Goal: Information Seeking & Learning: Learn about a topic

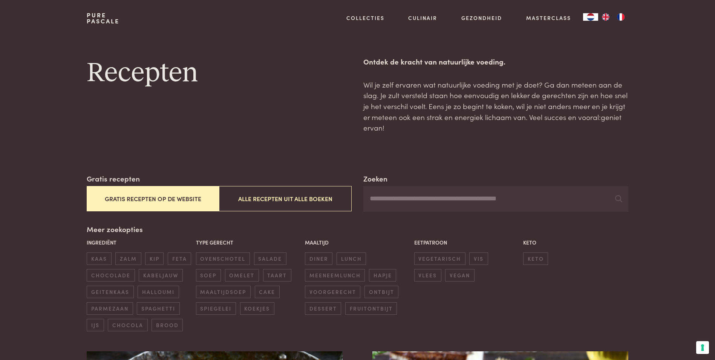
click at [385, 198] on input "Zoeken" at bounding box center [495, 199] width 265 height 26
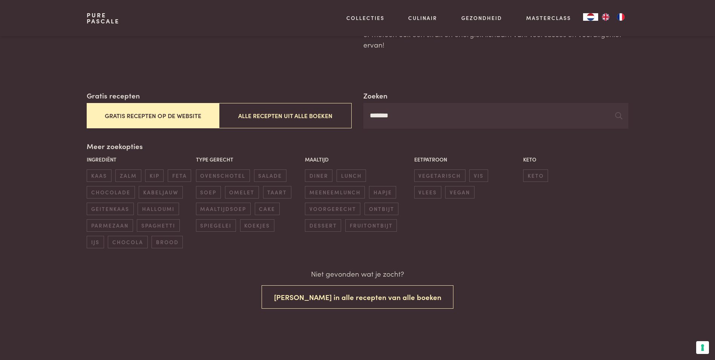
scroll to position [90, 0]
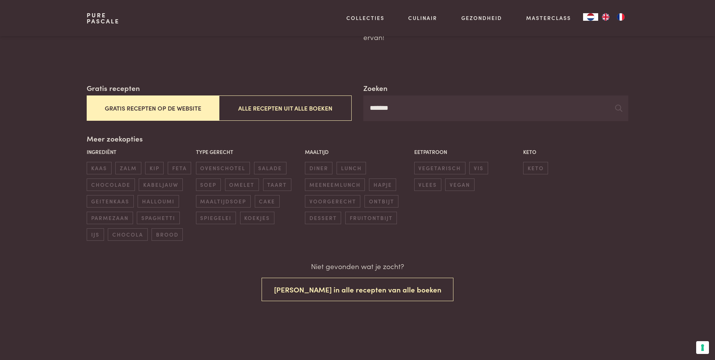
click at [409, 111] on input "*******" at bounding box center [495, 108] width 265 height 26
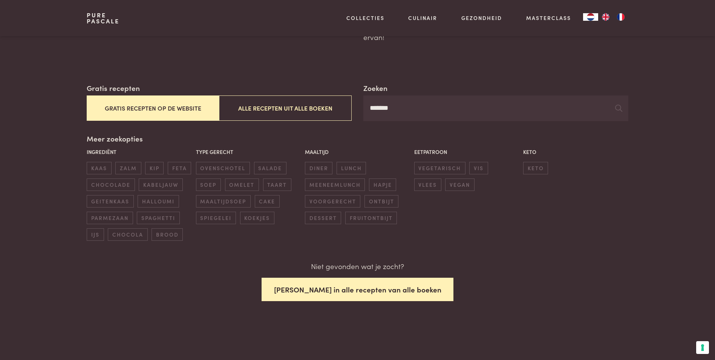
click at [359, 288] on button "Zoek in alle recepten van alle boeken" at bounding box center [358, 289] width 192 height 24
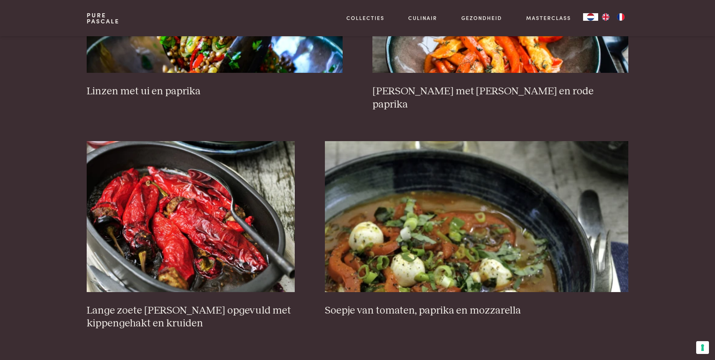
scroll to position [1078, 0]
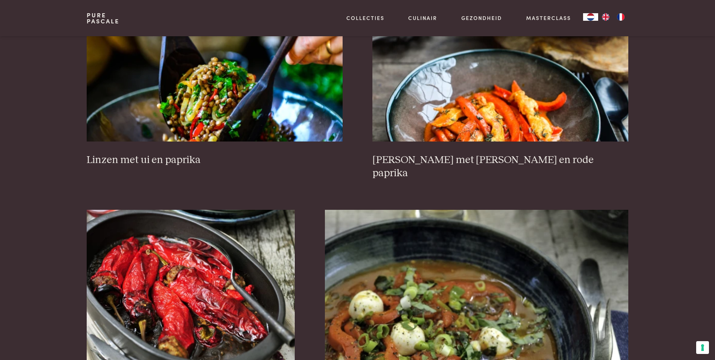
scroll to position [1003, 0]
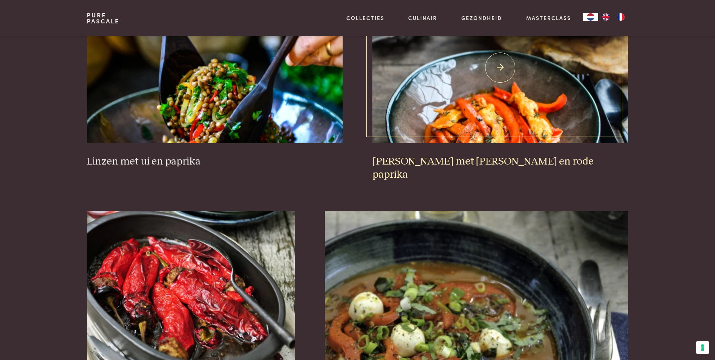
click at [480, 95] on img at bounding box center [501, 67] width 256 height 151
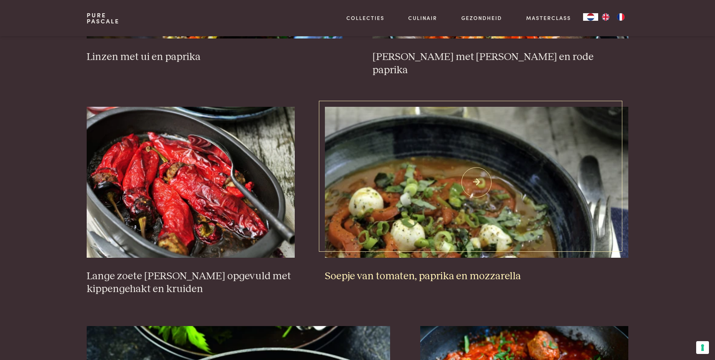
scroll to position [1108, 0]
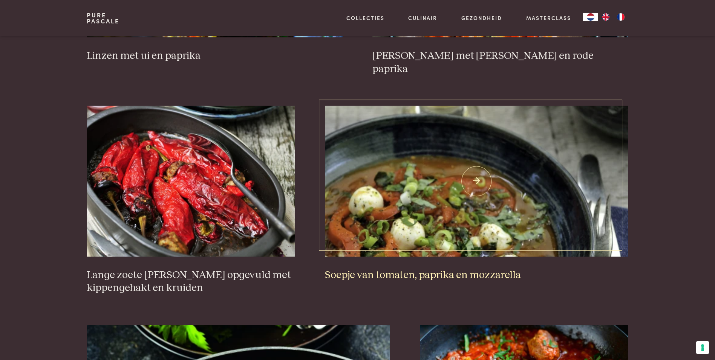
click at [452, 182] on img at bounding box center [477, 181] width 304 height 151
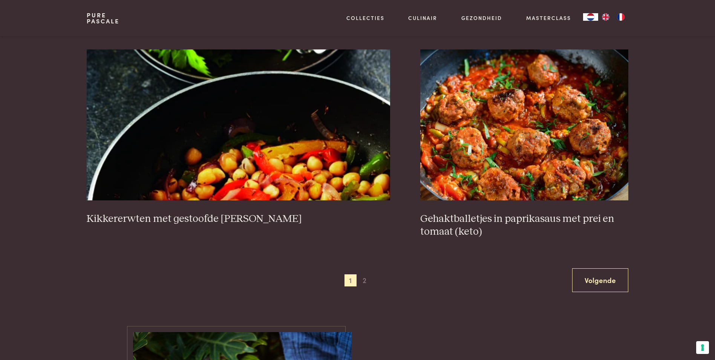
scroll to position [1395, 0]
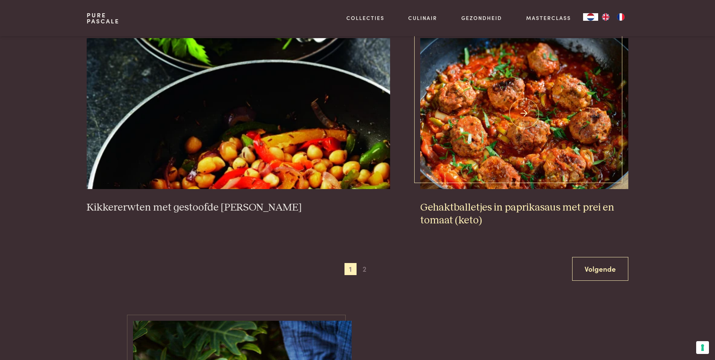
click at [534, 109] on img at bounding box center [524, 113] width 208 height 151
click at [365, 263] on span "2" at bounding box center [365, 269] width 12 height 12
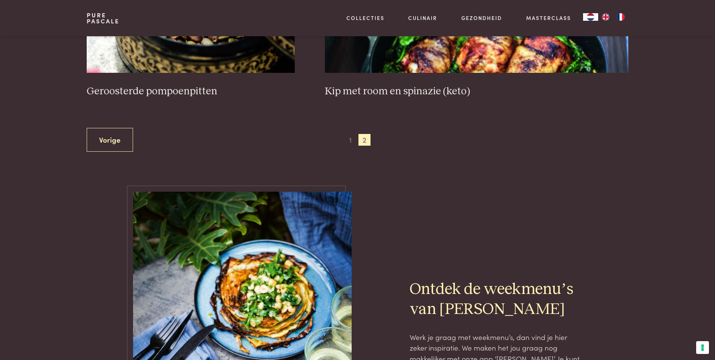
scroll to position [641, 0]
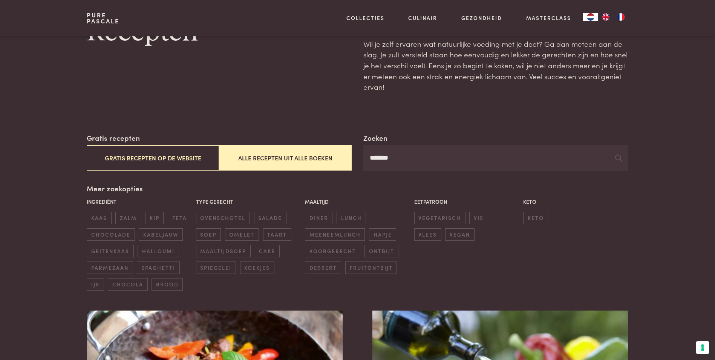
scroll to position [15, 0]
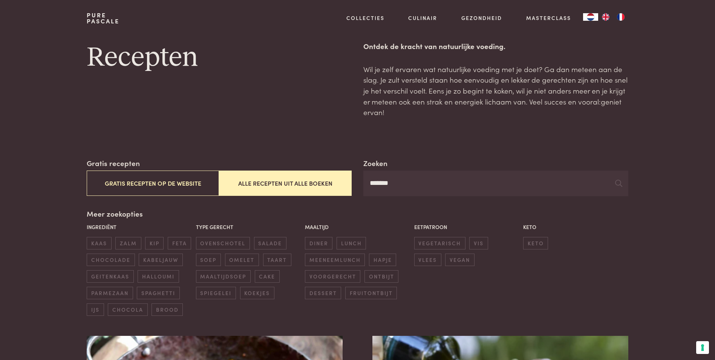
click at [403, 187] on input "*******" at bounding box center [495, 183] width 265 height 26
type input "*"
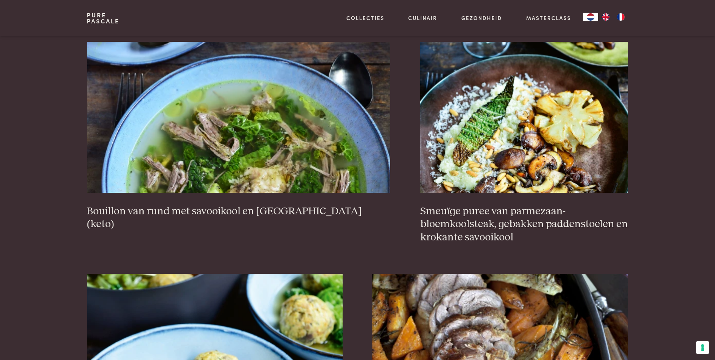
scroll to position [739, 0]
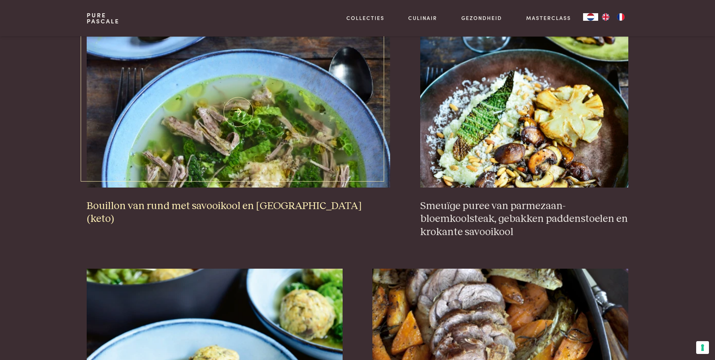
click at [243, 115] on img at bounding box center [239, 112] width 304 height 151
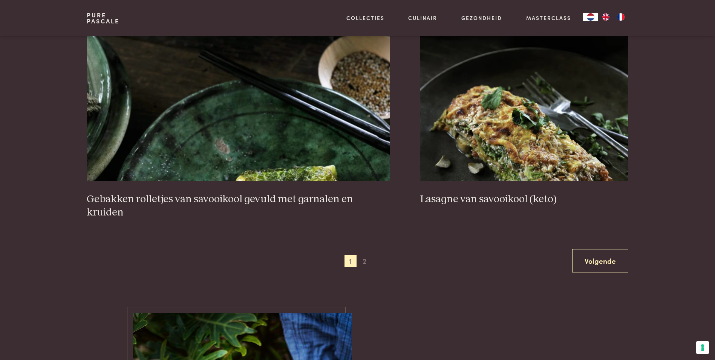
scroll to position [1418, 0]
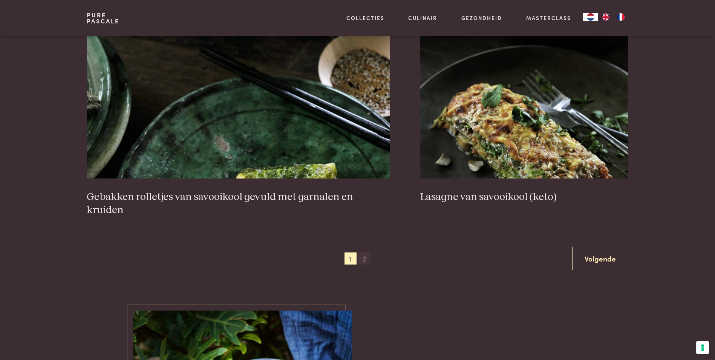
click at [361, 252] on span "2" at bounding box center [365, 258] width 12 height 12
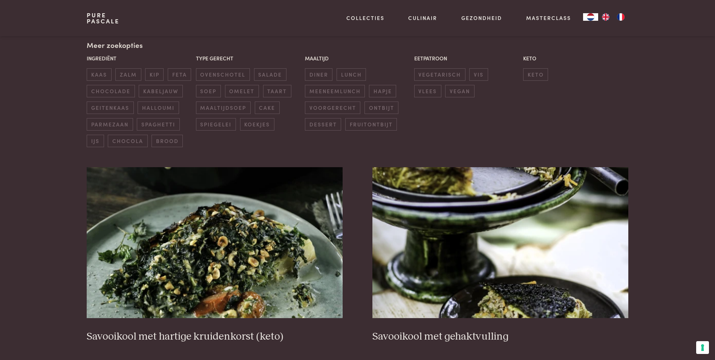
scroll to position [173, 0]
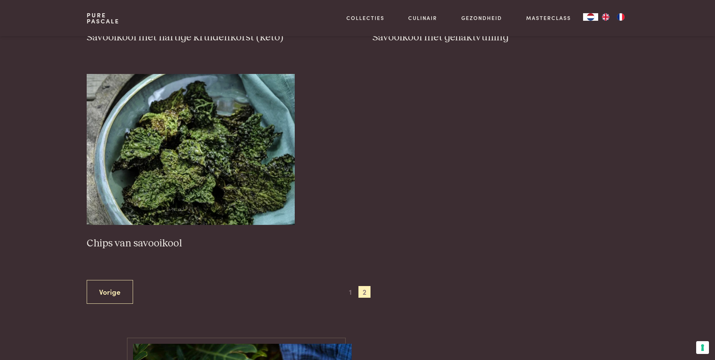
scroll to position [498, 0]
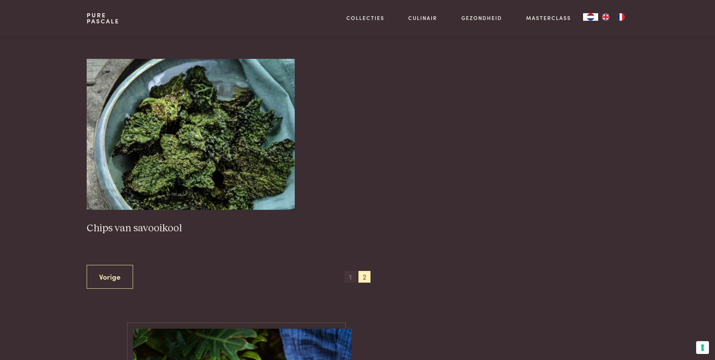
click at [349, 277] on span "1" at bounding box center [351, 277] width 12 height 12
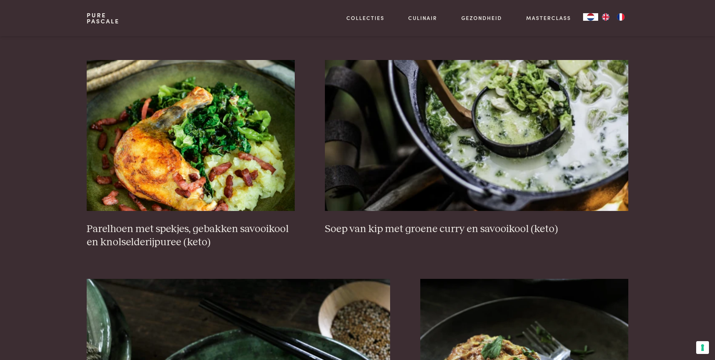
scroll to position [1184, 0]
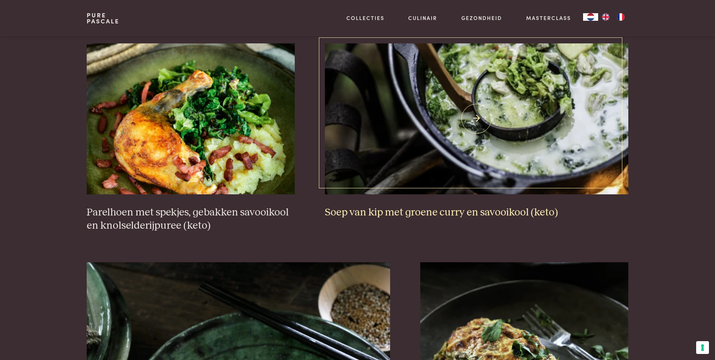
click at [519, 120] on img at bounding box center [477, 118] width 304 height 151
click at [203, 131] on img at bounding box center [191, 118] width 208 height 151
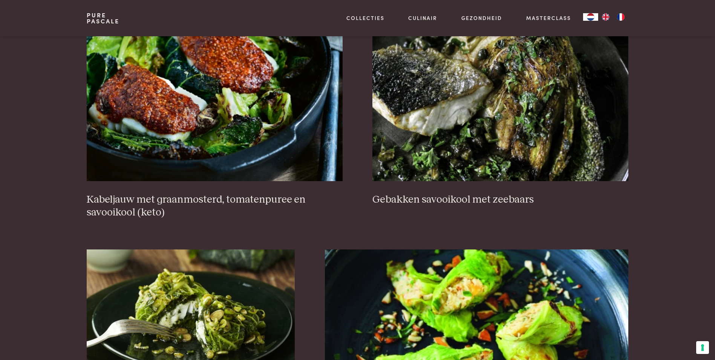
scroll to position [15, 0]
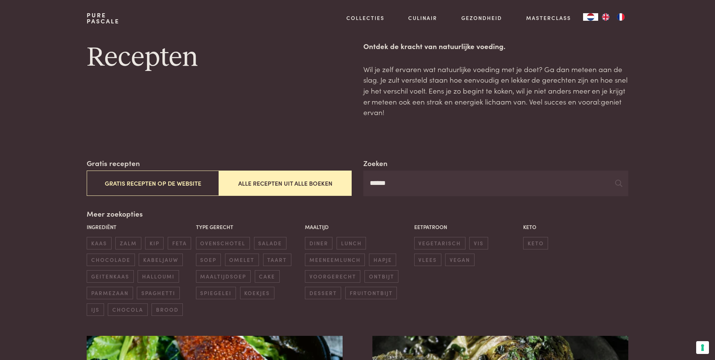
click at [400, 184] on input "******" at bounding box center [495, 183] width 265 height 26
type input "*"
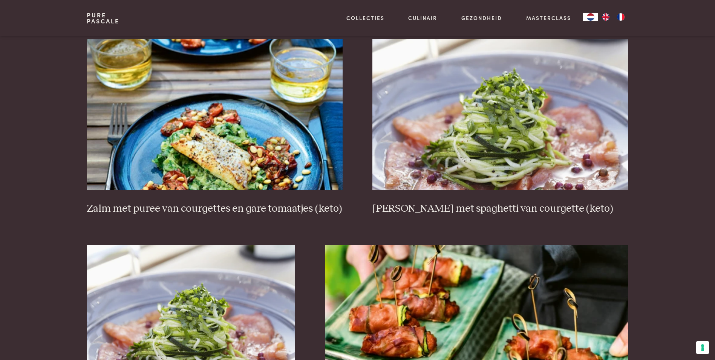
scroll to position [317, 0]
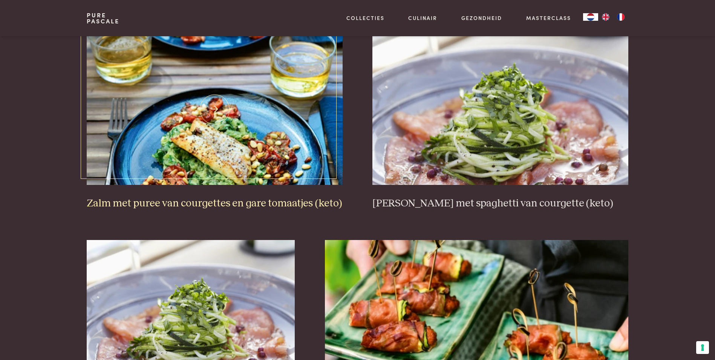
click at [216, 130] on img at bounding box center [215, 109] width 256 height 151
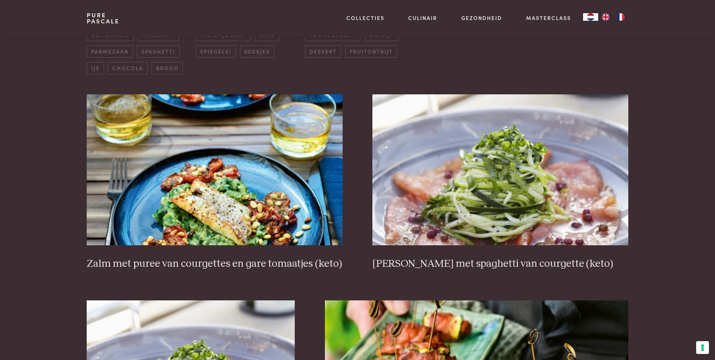
scroll to position [247, 0]
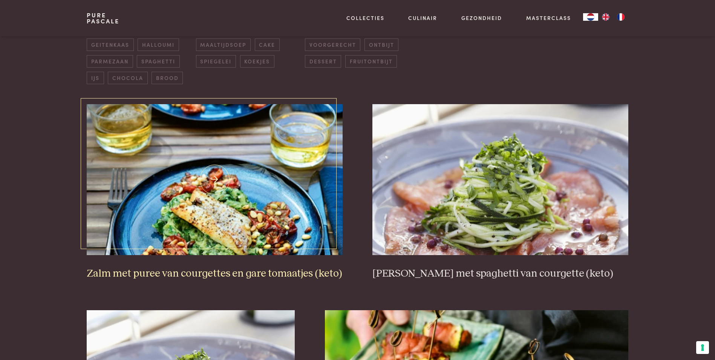
click at [218, 184] on img at bounding box center [215, 179] width 256 height 151
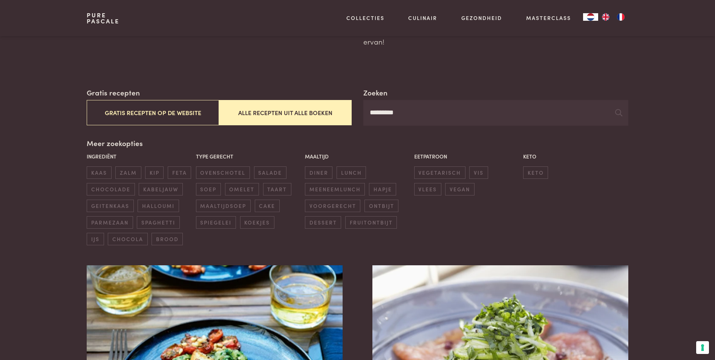
scroll to position [61, 0]
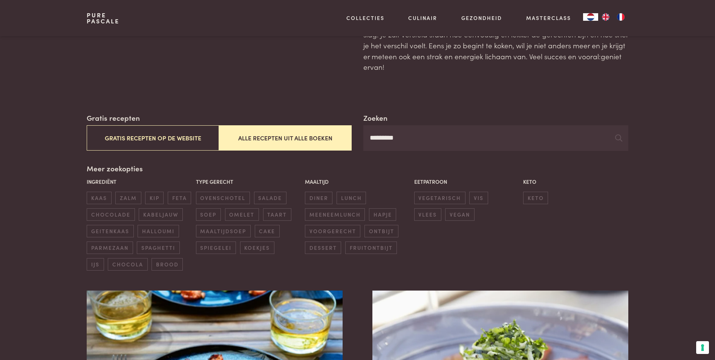
click at [409, 140] on input "*********" at bounding box center [495, 138] width 265 height 26
type input "*"
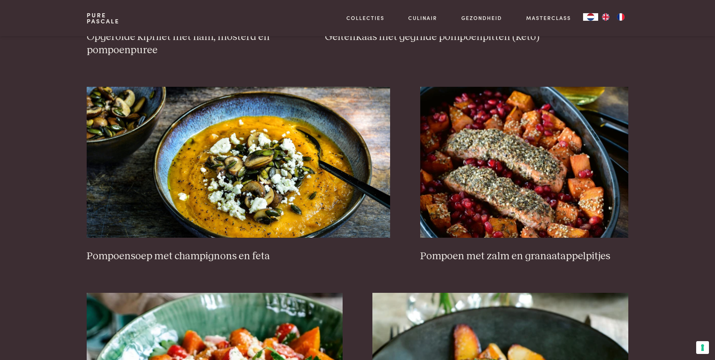
scroll to position [704, 0]
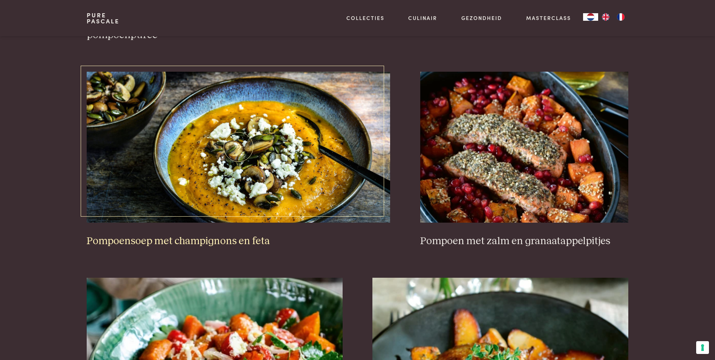
click at [250, 157] on img at bounding box center [239, 147] width 304 height 151
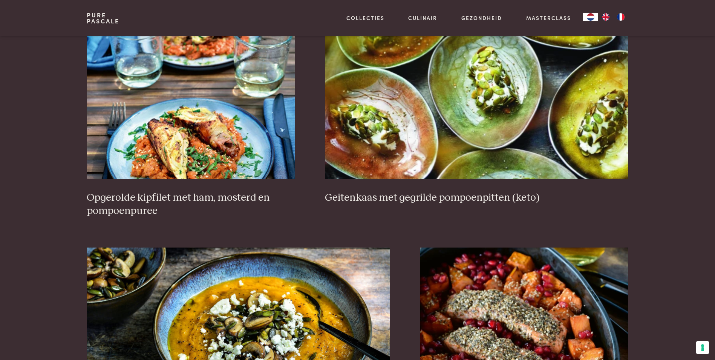
scroll to position [518, 0]
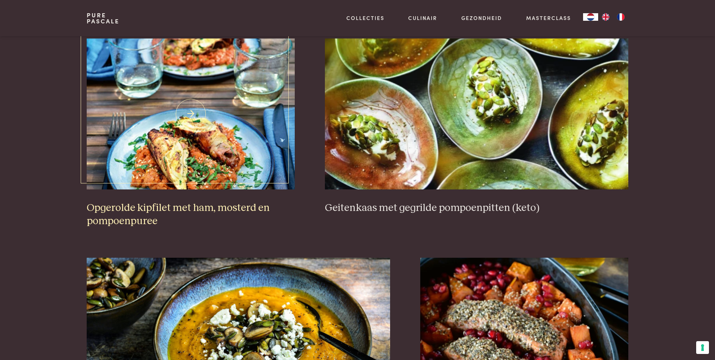
click at [194, 107] on img at bounding box center [191, 113] width 208 height 151
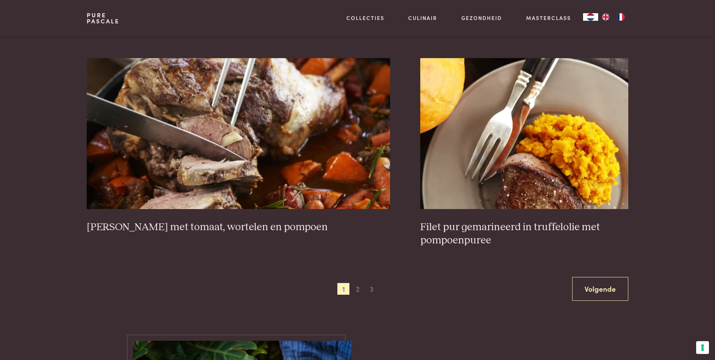
scroll to position [1353, 0]
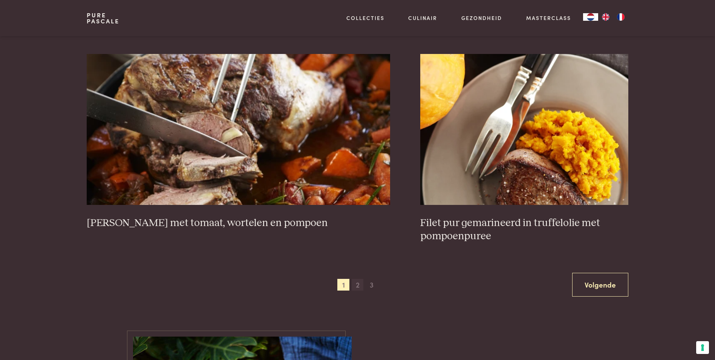
click at [354, 282] on span "2" at bounding box center [358, 285] width 12 height 12
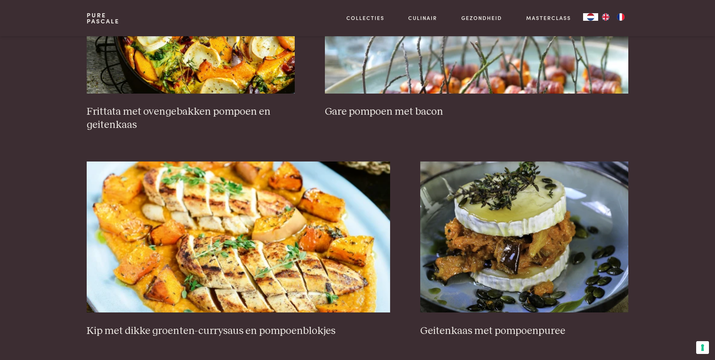
scroll to position [1325, 0]
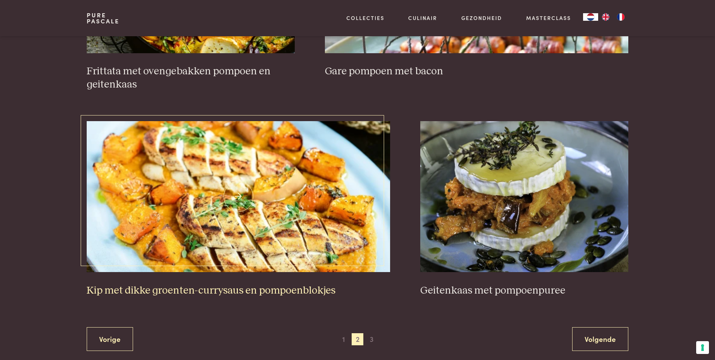
click at [237, 164] on img at bounding box center [239, 196] width 304 height 151
click at [372, 333] on span "3" at bounding box center [372, 339] width 12 height 12
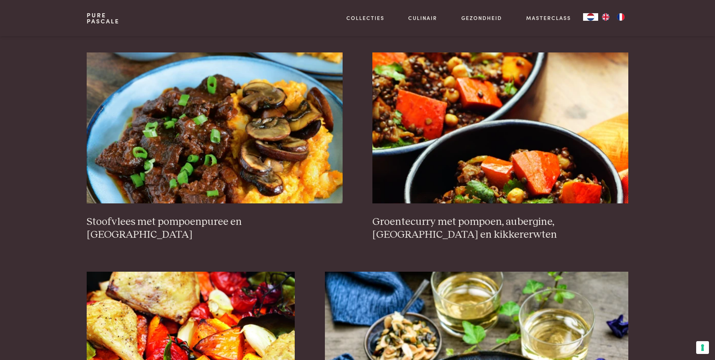
scroll to position [288, 0]
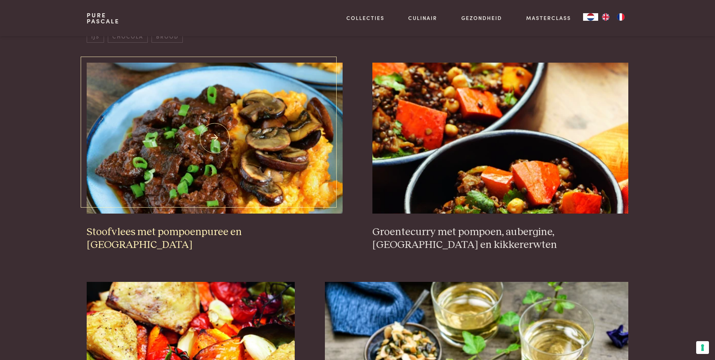
click at [217, 142] on img at bounding box center [215, 138] width 256 height 151
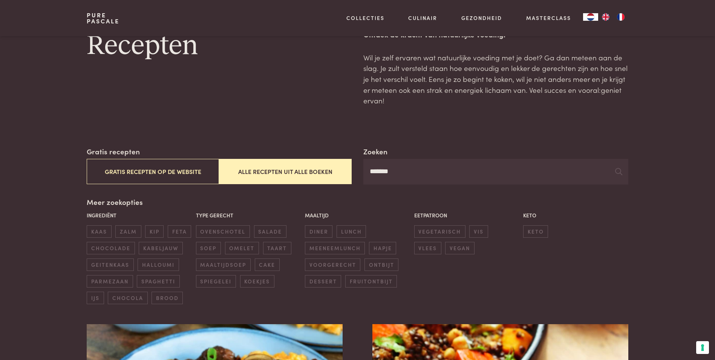
scroll to position [0, 0]
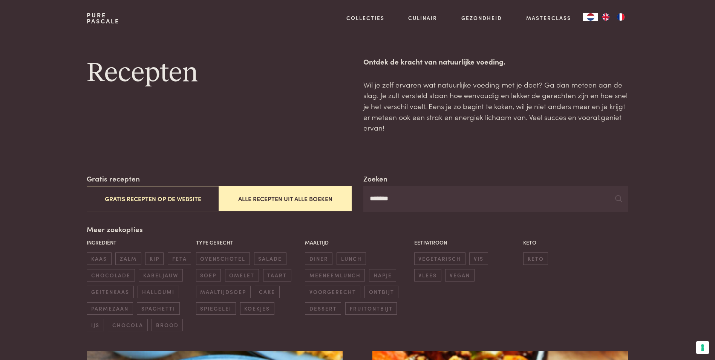
click at [406, 199] on input "*******" at bounding box center [495, 199] width 265 height 26
type input "*"
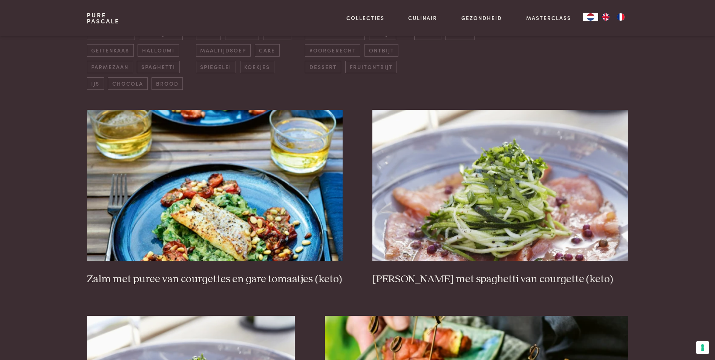
scroll to position [281, 0]
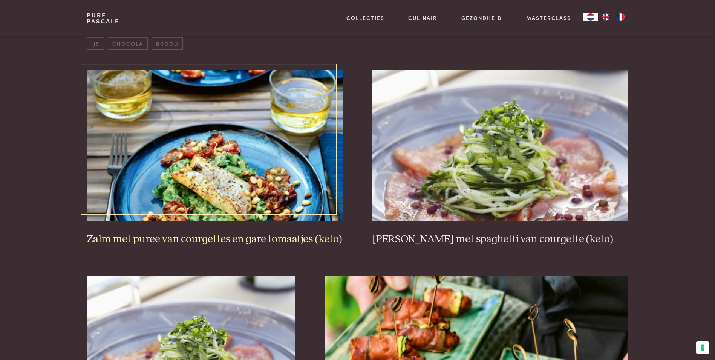
click at [218, 184] on img at bounding box center [215, 145] width 256 height 151
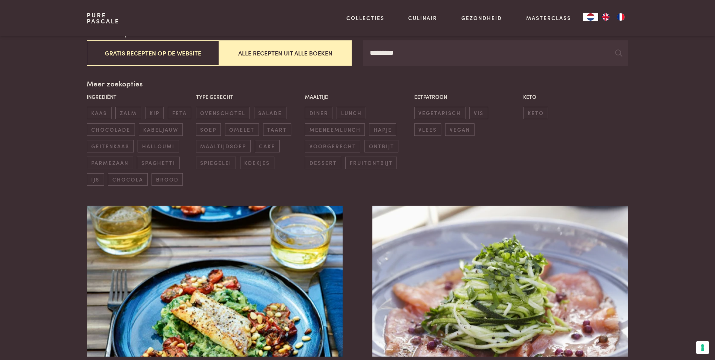
scroll to position [121, 0]
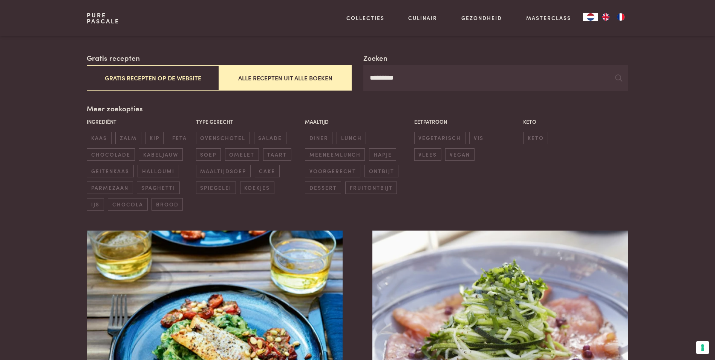
click at [406, 81] on input "*********" at bounding box center [495, 78] width 265 height 26
type input "*"
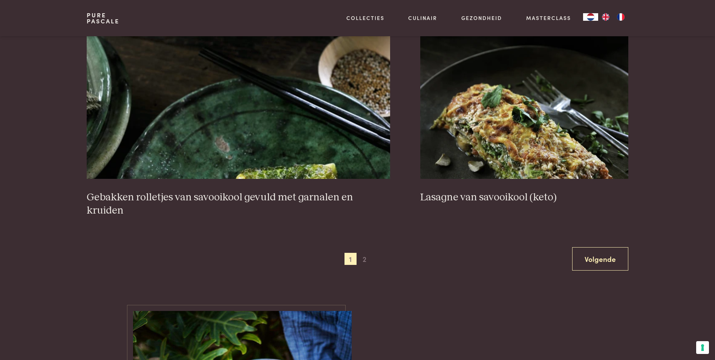
scroll to position [1478, 0]
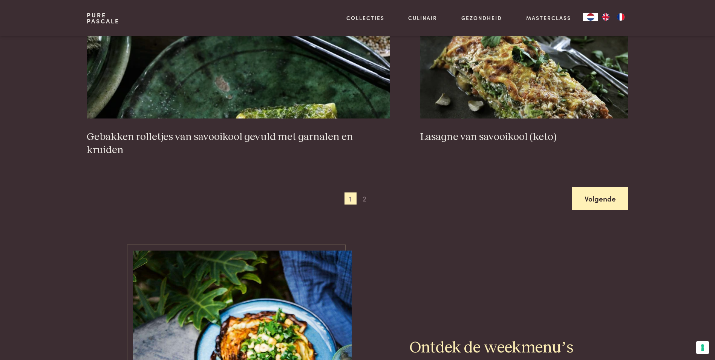
click at [603, 195] on link "Volgende" at bounding box center [600, 199] width 56 height 24
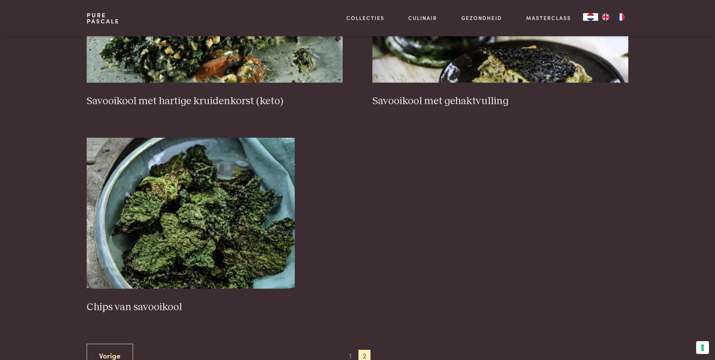
scroll to position [424, 0]
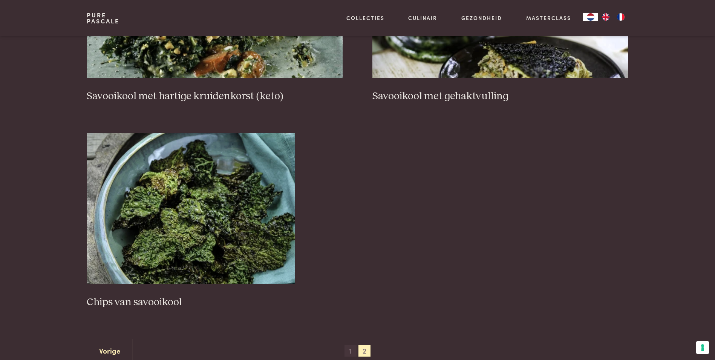
click at [351, 350] on span "1" at bounding box center [351, 351] width 12 height 12
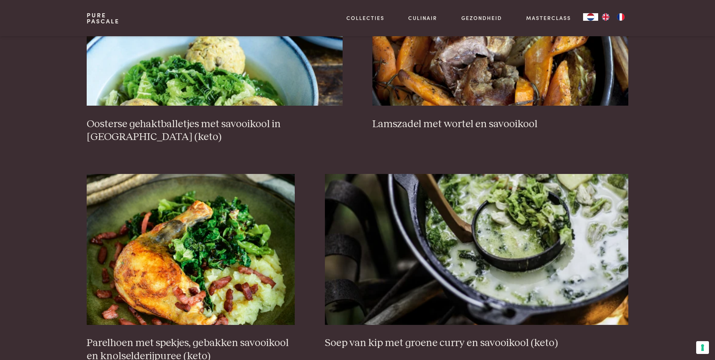
scroll to position [1088, 0]
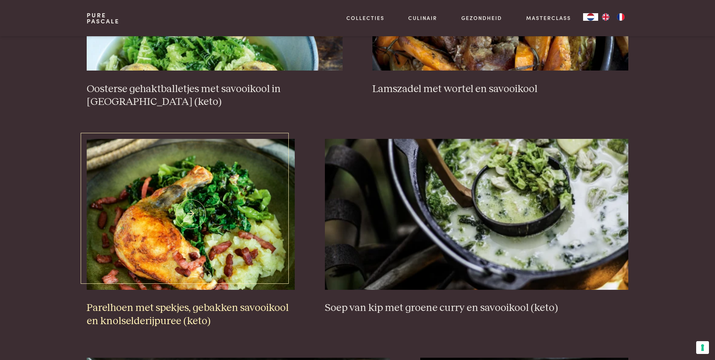
click at [188, 219] on img at bounding box center [191, 214] width 208 height 151
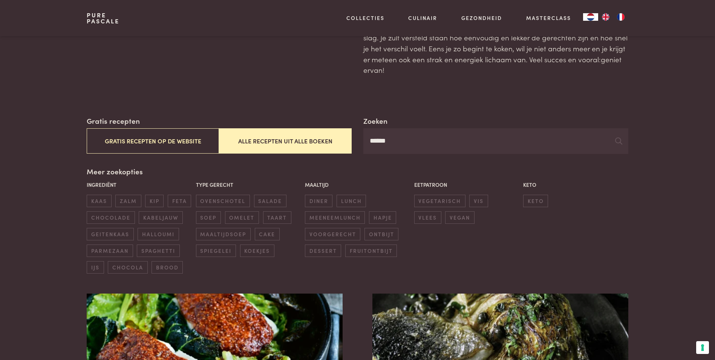
scroll to position [28, 0]
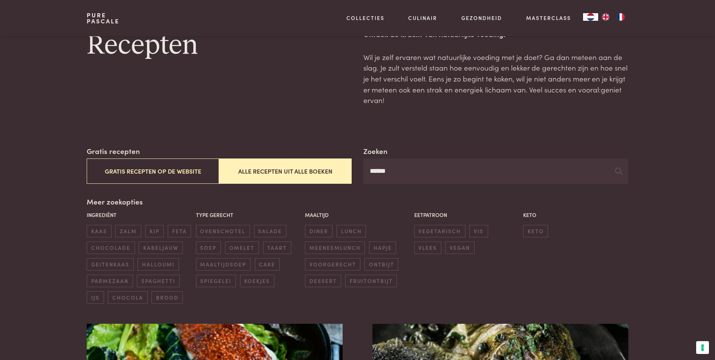
click at [397, 176] on input "******" at bounding box center [495, 171] width 265 height 26
type input "*"
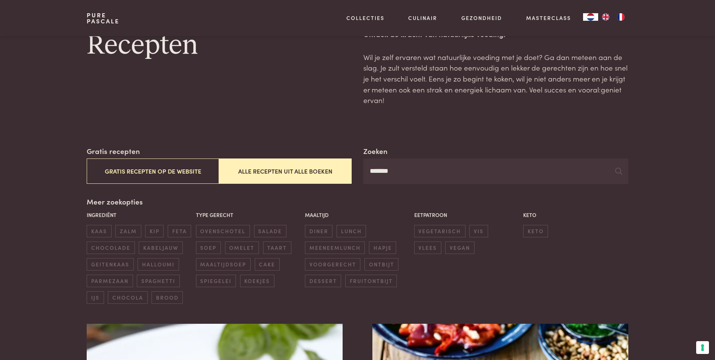
type input "*******"
click at [608, 234] on div "Keto keto" at bounding box center [575, 224] width 109 height 31
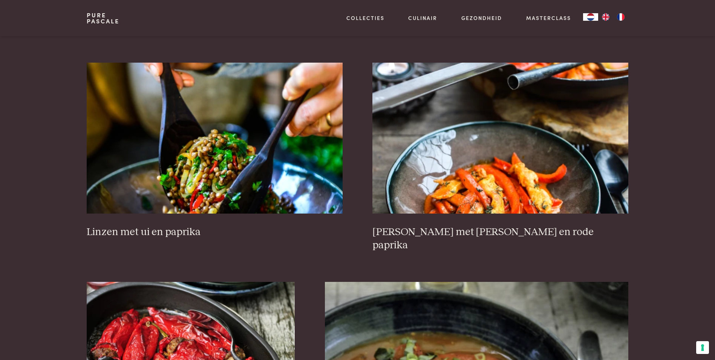
scroll to position [932, 0]
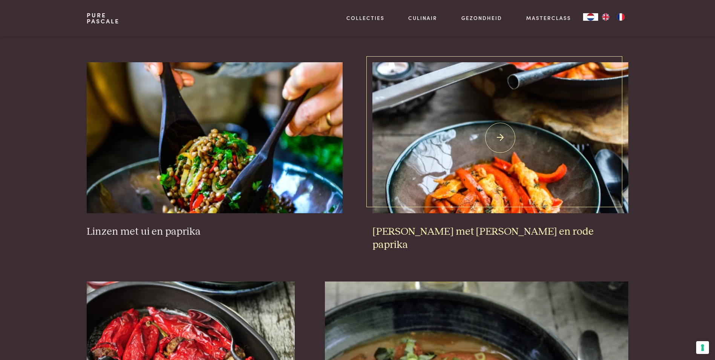
click at [510, 138] on img at bounding box center [501, 137] width 256 height 151
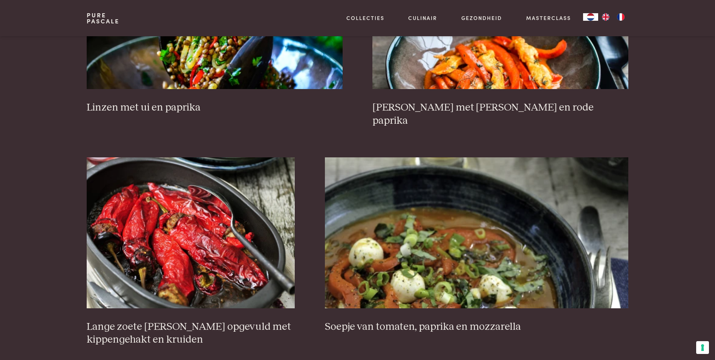
scroll to position [1068, 0]
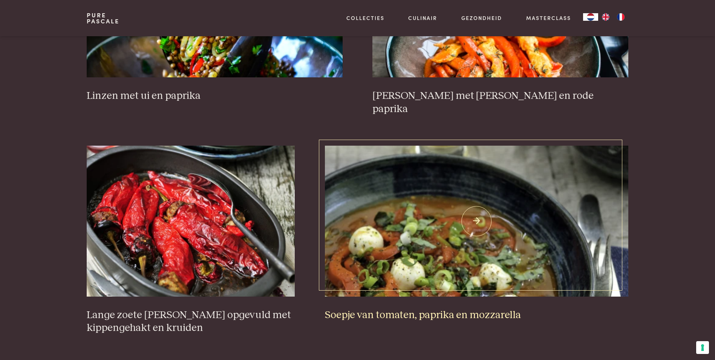
click at [411, 219] on img at bounding box center [477, 221] width 304 height 151
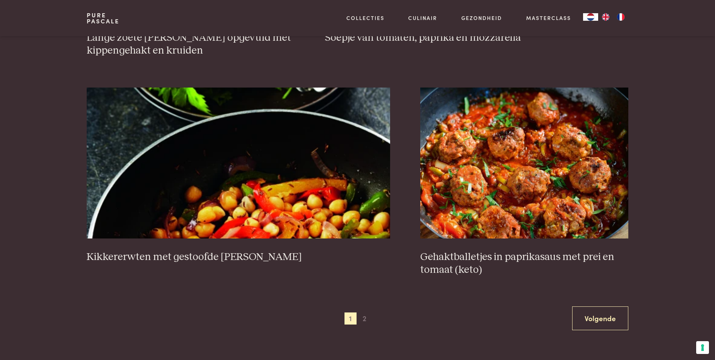
scroll to position [1355, 0]
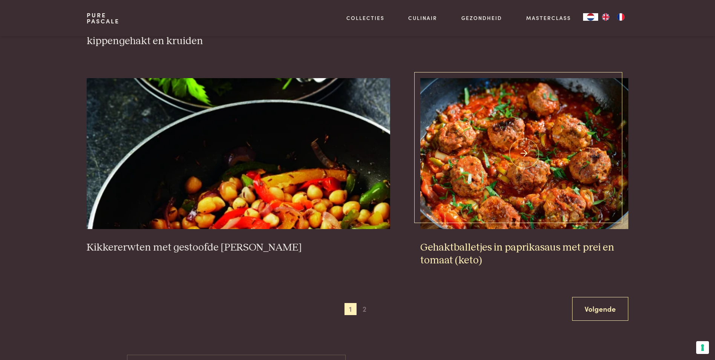
click at [528, 145] on img at bounding box center [524, 153] width 208 height 151
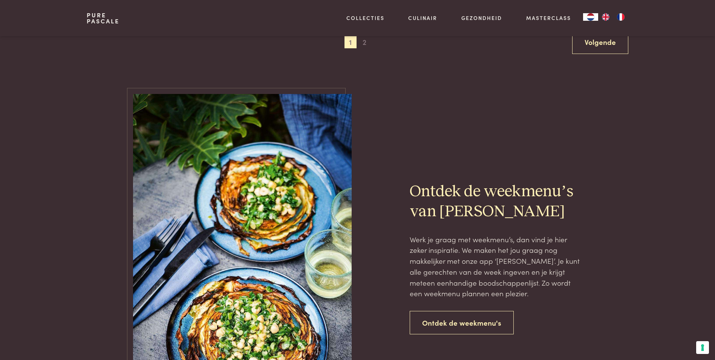
scroll to position [1631, 0]
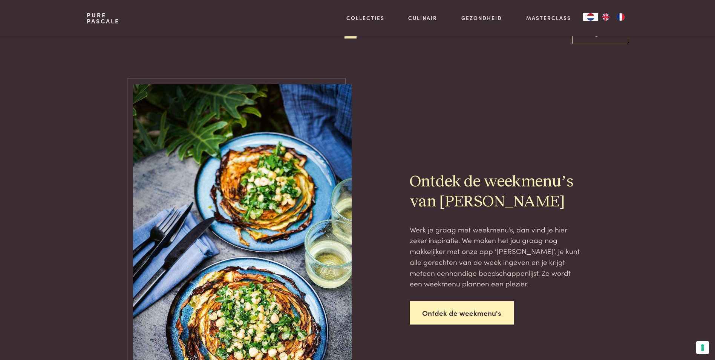
click at [472, 302] on link "Ontdek de weekmenu's" at bounding box center [462, 313] width 104 height 24
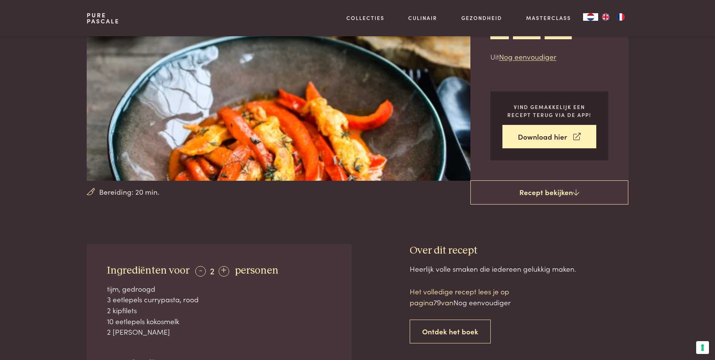
scroll to position [106, 0]
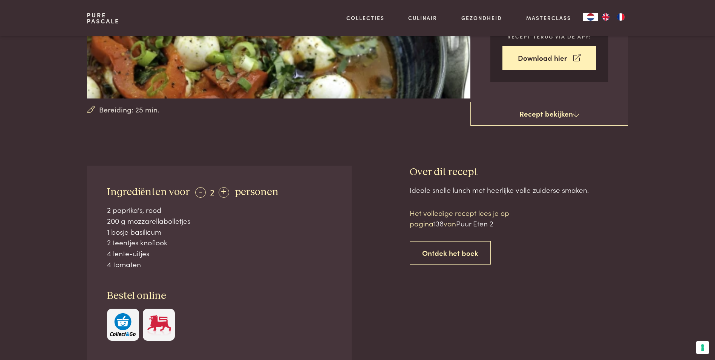
scroll to position [181, 0]
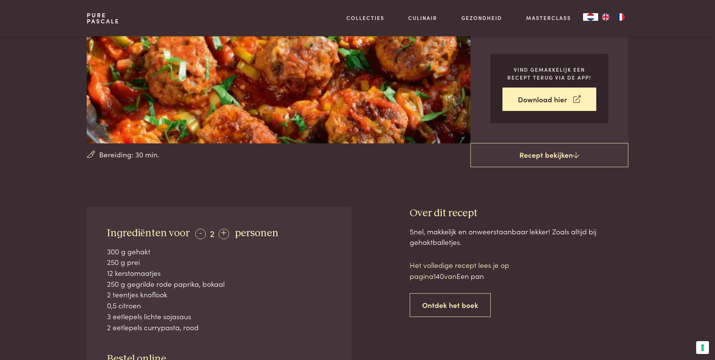
scroll to position [136, 0]
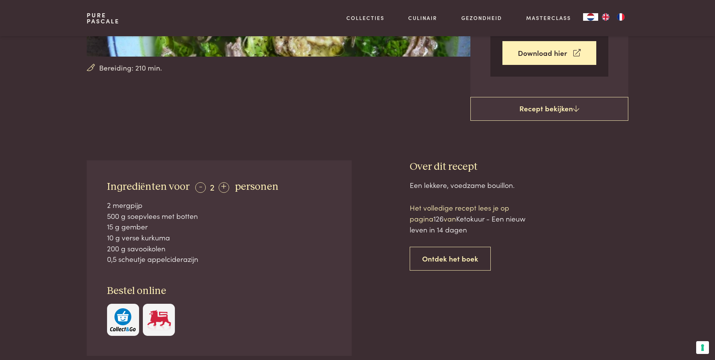
scroll to position [226, 0]
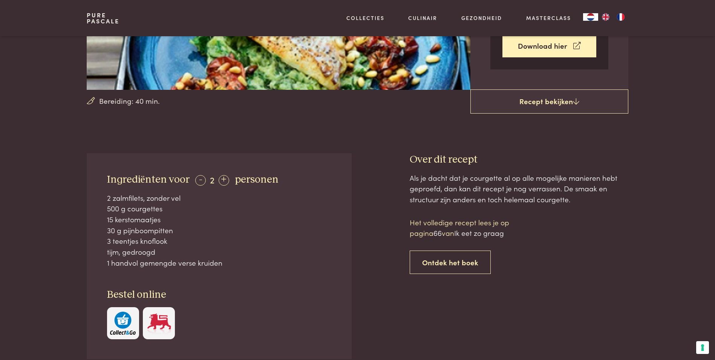
scroll to position [196, 0]
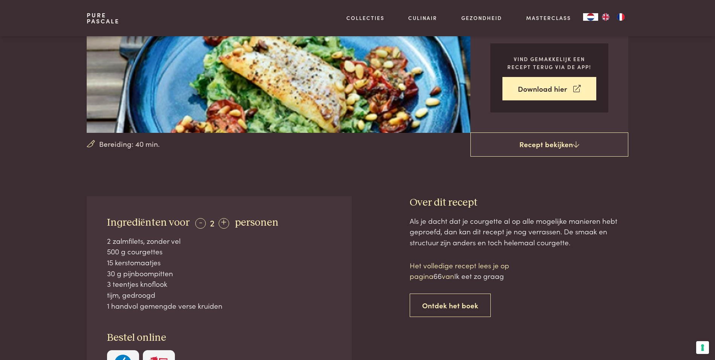
scroll to position [151, 0]
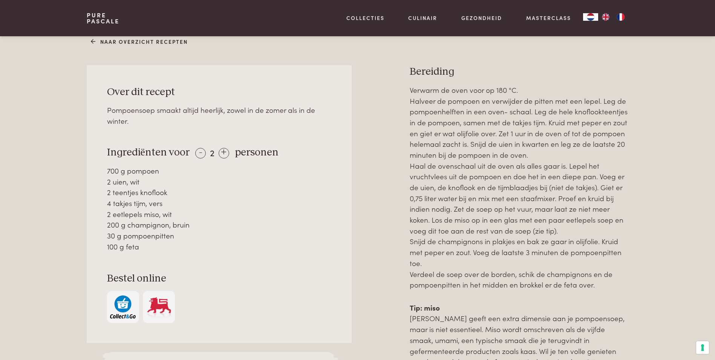
scroll to position [342, 0]
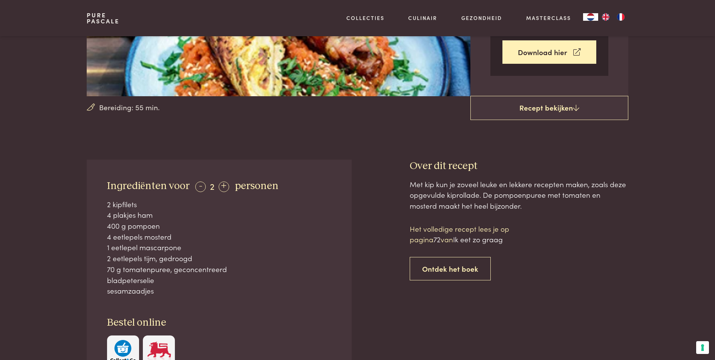
scroll to position [196, 0]
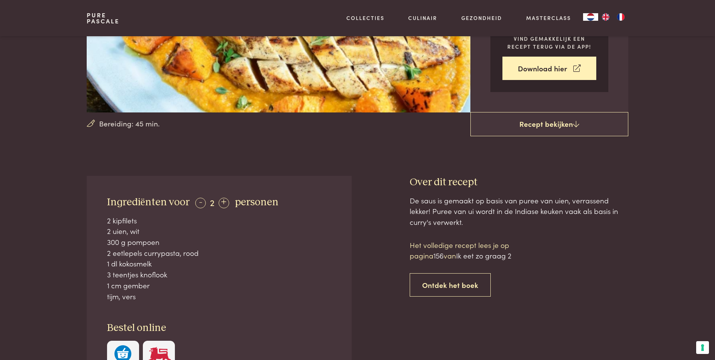
scroll to position [171, 0]
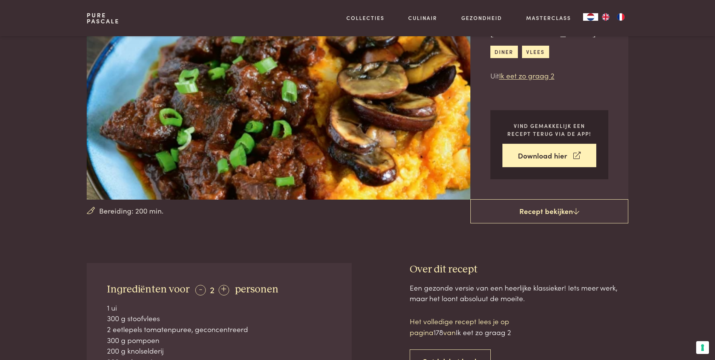
scroll to position [80, 0]
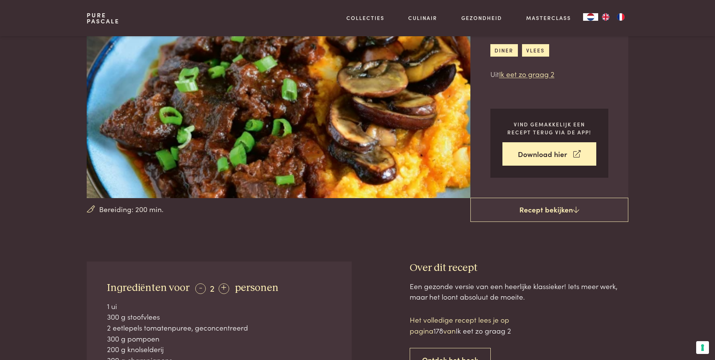
click at [102, 31] on div "Pure Pascale" at bounding box center [103, 18] width 33 height 36
click at [222, 285] on div "+" at bounding box center [224, 288] width 11 height 11
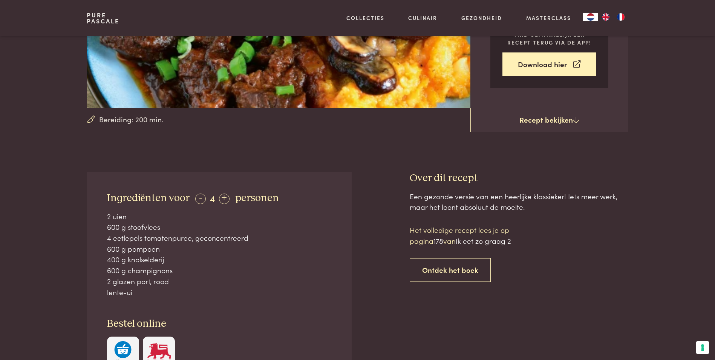
scroll to position [171, 0]
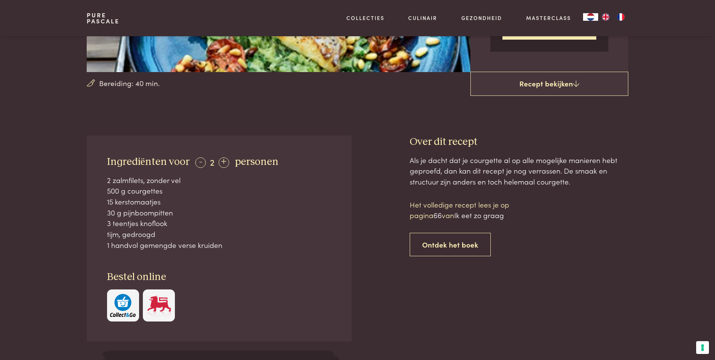
scroll to position [231, 0]
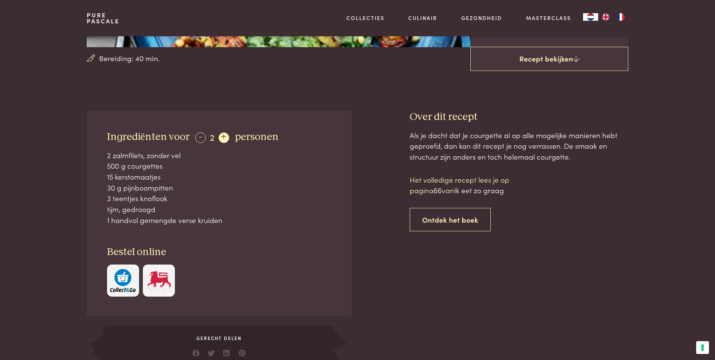
click at [223, 138] on div "+" at bounding box center [224, 137] width 11 height 11
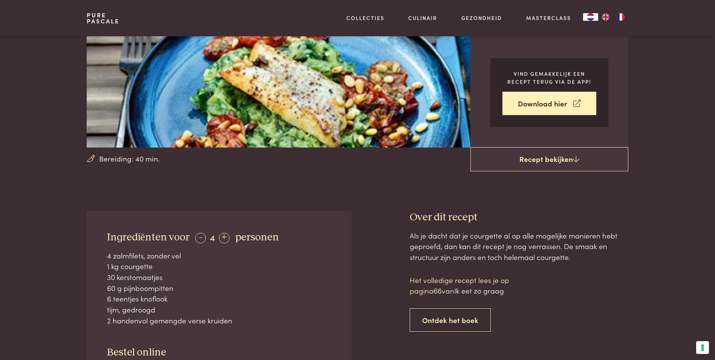
scroll to position [75, 0]
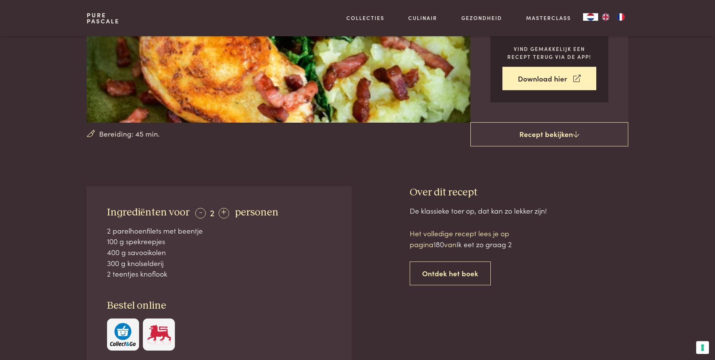
scroll to position [171, 0]
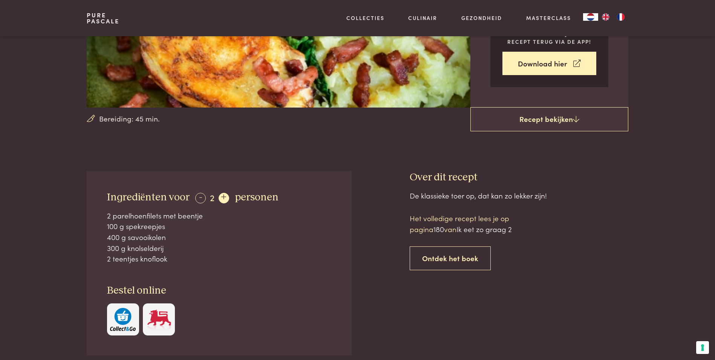
click at [224, 196] on div "+" at bounding box center [224, 198] width 11 height 11
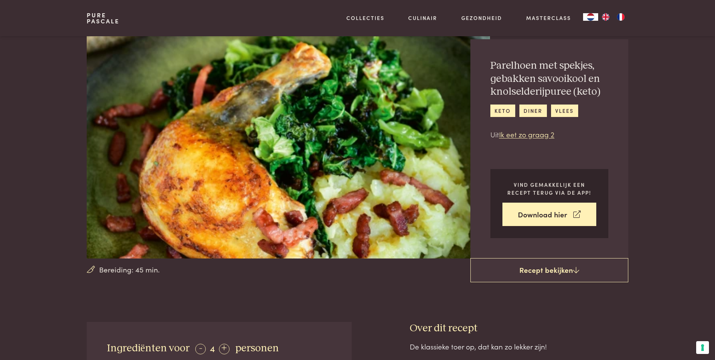
scroll to position [0, 0]
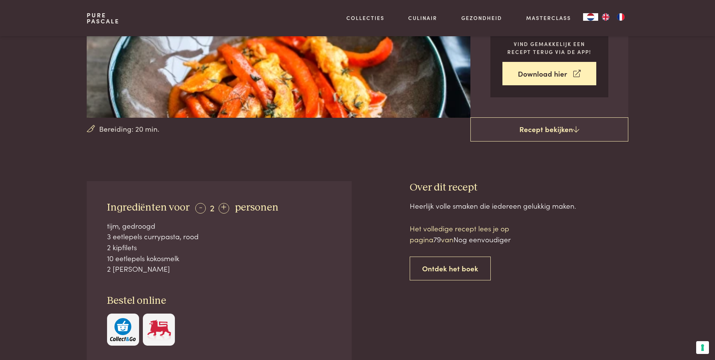
scroll to position [206, 0]
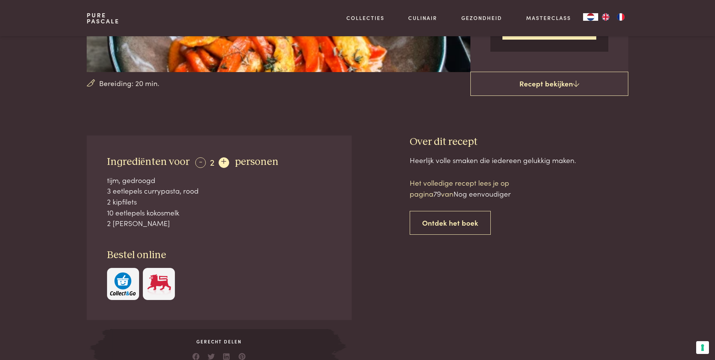
click at [224, 165] on div "+" at bounding box center [224, 162] width 11 height 11
click at [198, 159] on div "-" at bounding box center [200, 162] width 11 height 11
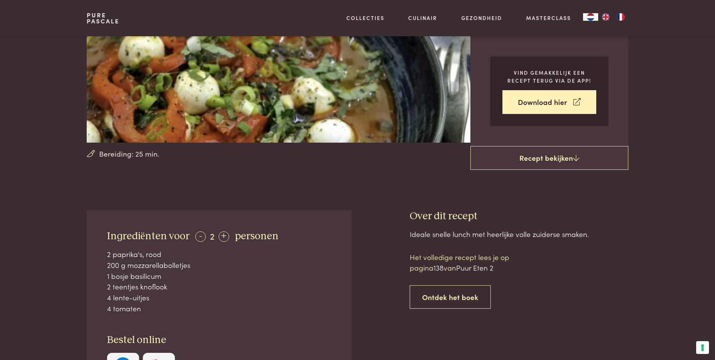
scroll to position [166, 0]
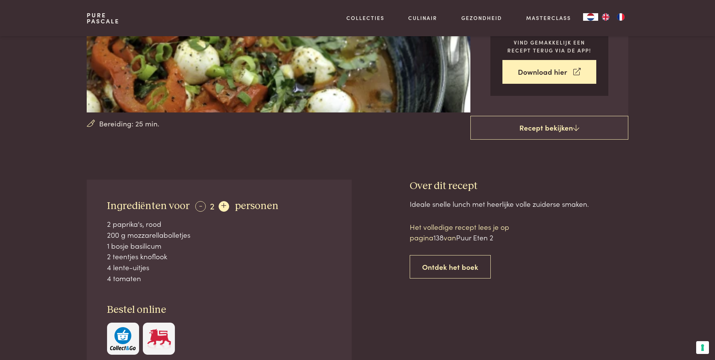
click at [223, 205] on div "+" at bounding box center [224, 206] width 11 height 11
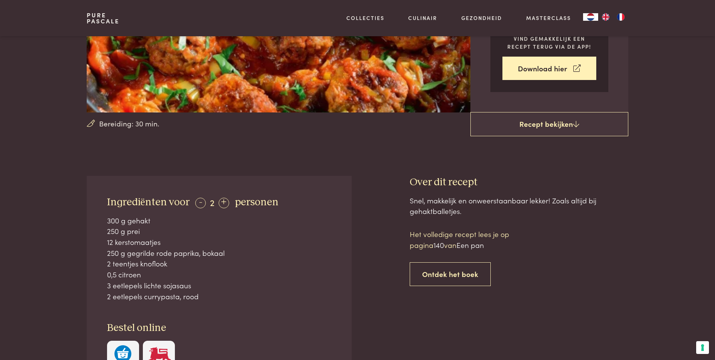
scroll to position [191, 0]
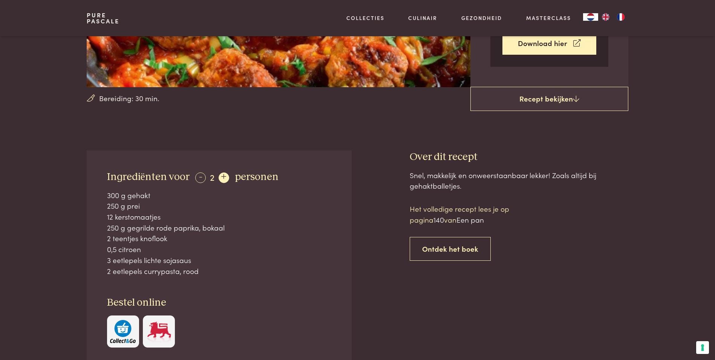
click at [222, 175] on div "+" at bounding box center [224, 177] width 11 height 11
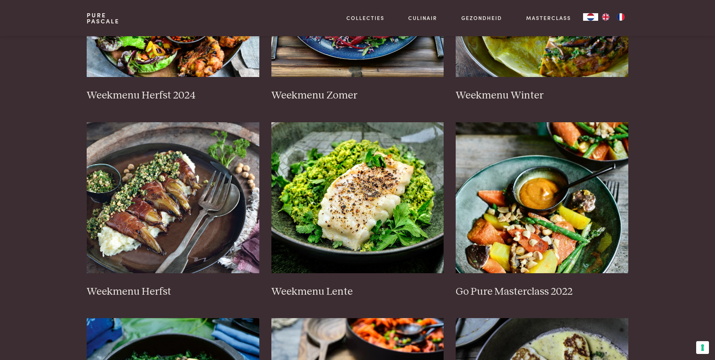
scroll to position [282, 0]
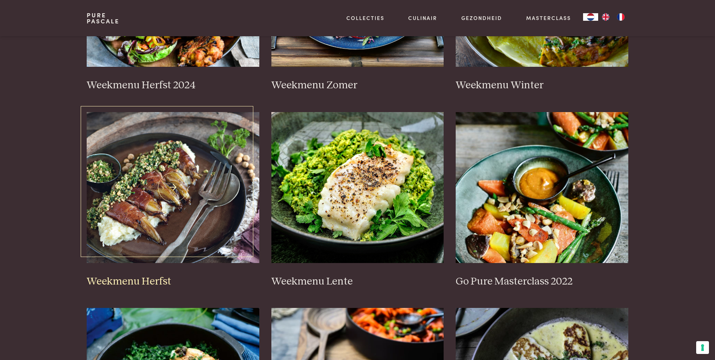
click at [176, 189] on img at bounding box center [173, 187] width 173 height 151
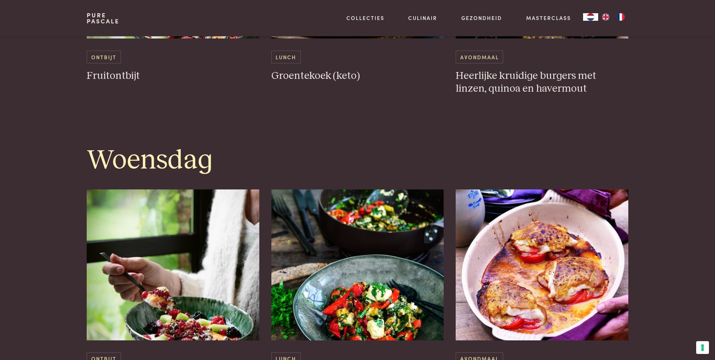
scroll to position [935, 0]
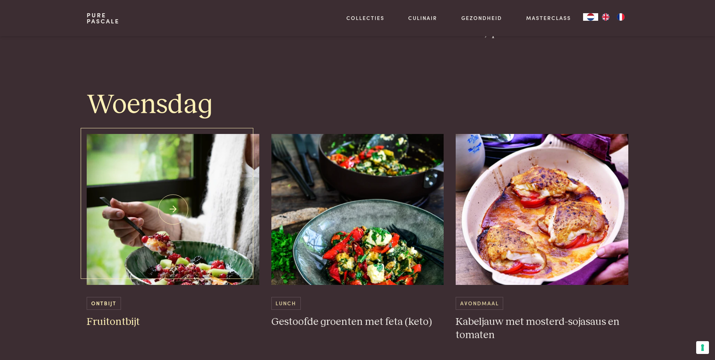
click at [173, 215] on img at bounding box center [173, 209] width 173 height 151
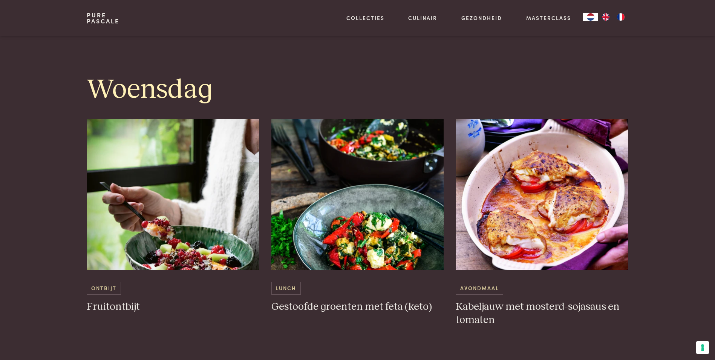
scroll to position [980, 0]
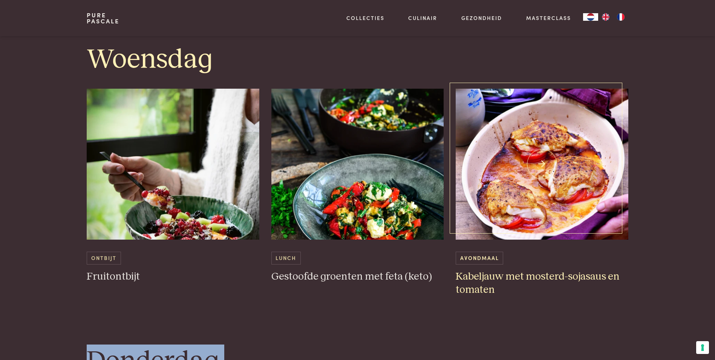
click at [542, 178] on img at bounding box center [542, 164] width 173 height 151
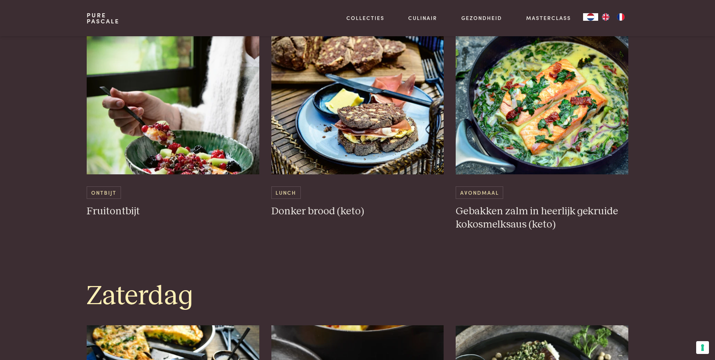
scroll to position [1664, 0]
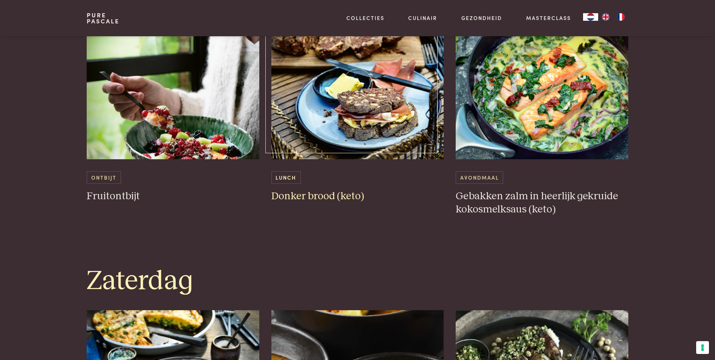
click at [359, 86] on img at bounding box center [357, 83] width 173 height 151
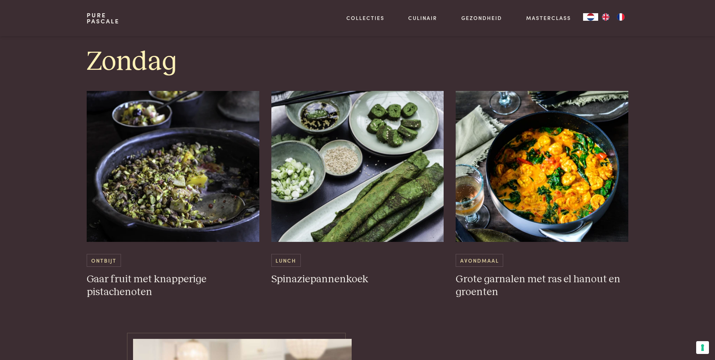
scroll to position [2201, 0]
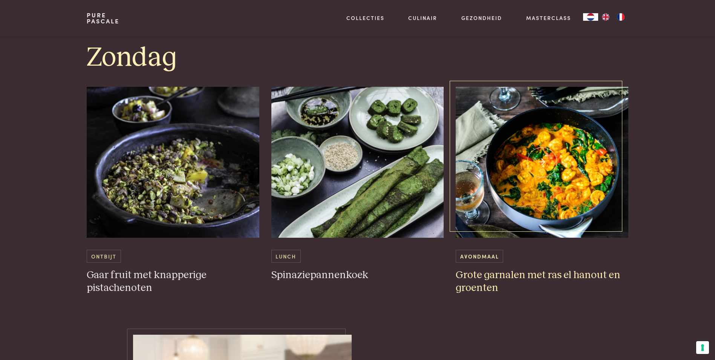
click at [550, 164] on img at bounding box center [542, 162] width 173 height 151
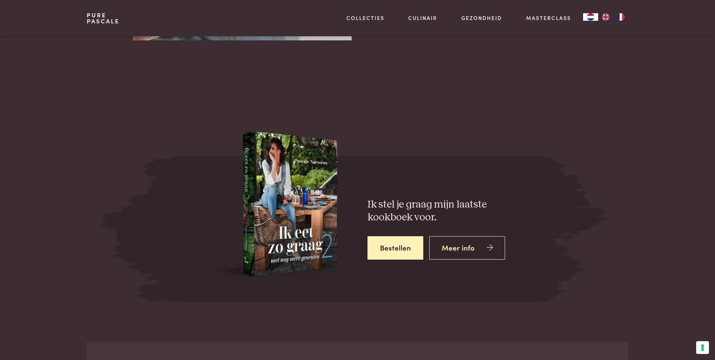
scroll to position [2729, 0]
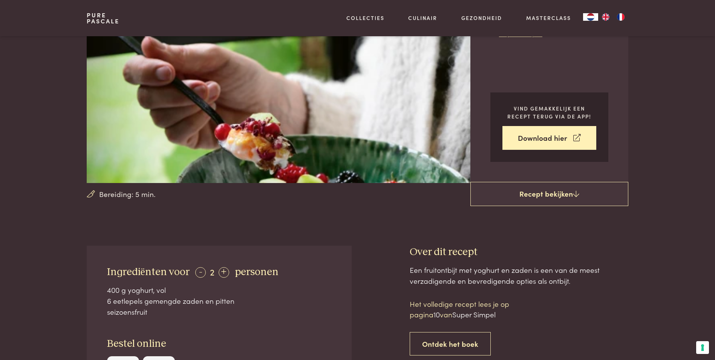
scroll to position [166, 0]
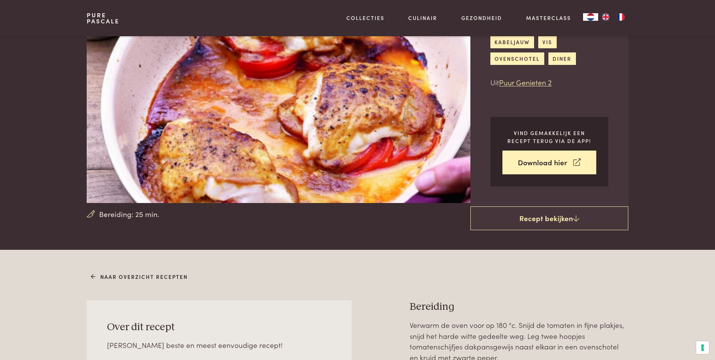
scroll to position [60, 0]
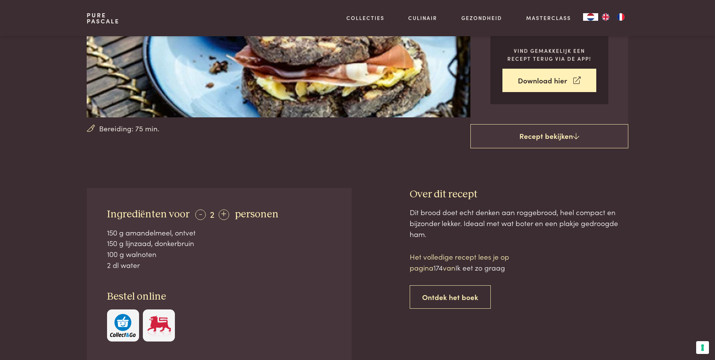
scroll to position [191, 0]
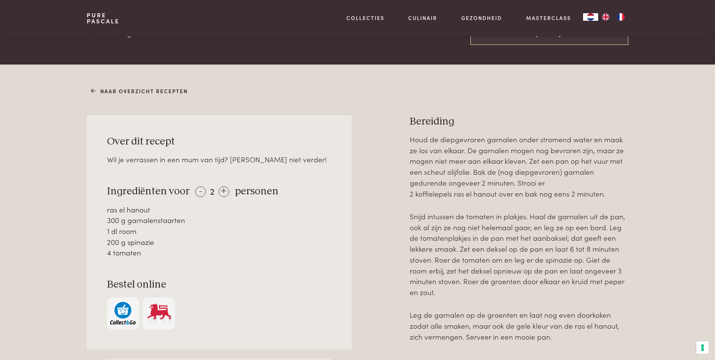
scroll to position [261, 0]
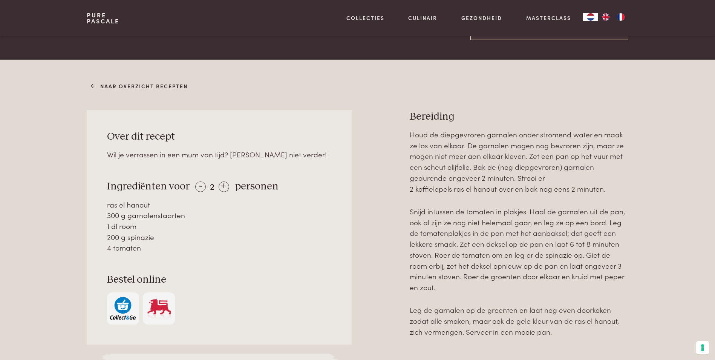
click at [174, 47] on main "Bereiding: 20 min. Grote garnalen met ras el hanout en groenten diner vis Uit N…" at bounding box center [357, 331] width 715 height 1185
